Goal: Go to known website: Go to known website

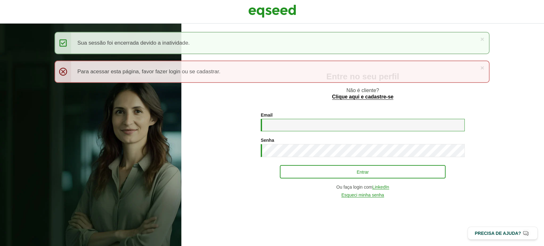
type input "**********"
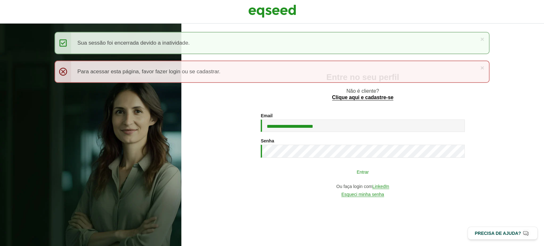
click at [302, 174] on button "Entrar" at bounding box center [363, 172] width 166 height 12
